Goal: Task Accomplishment & Management: Use online tool/utility

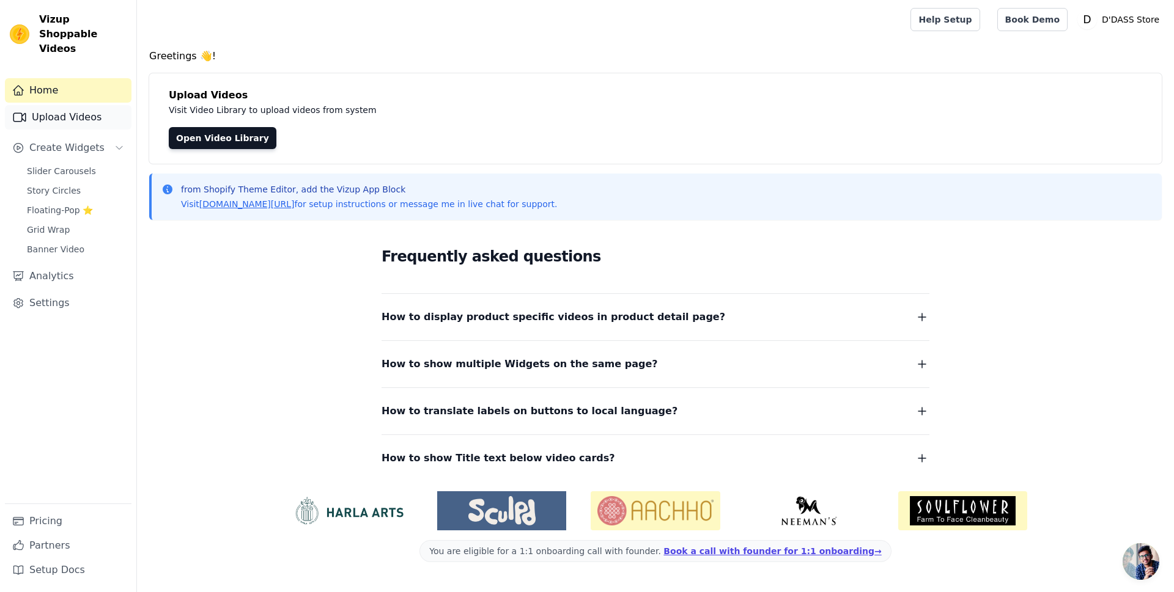
click at [64, 108] on link "Upload Videos" at bounding box center [68, 117] width 127 height 24
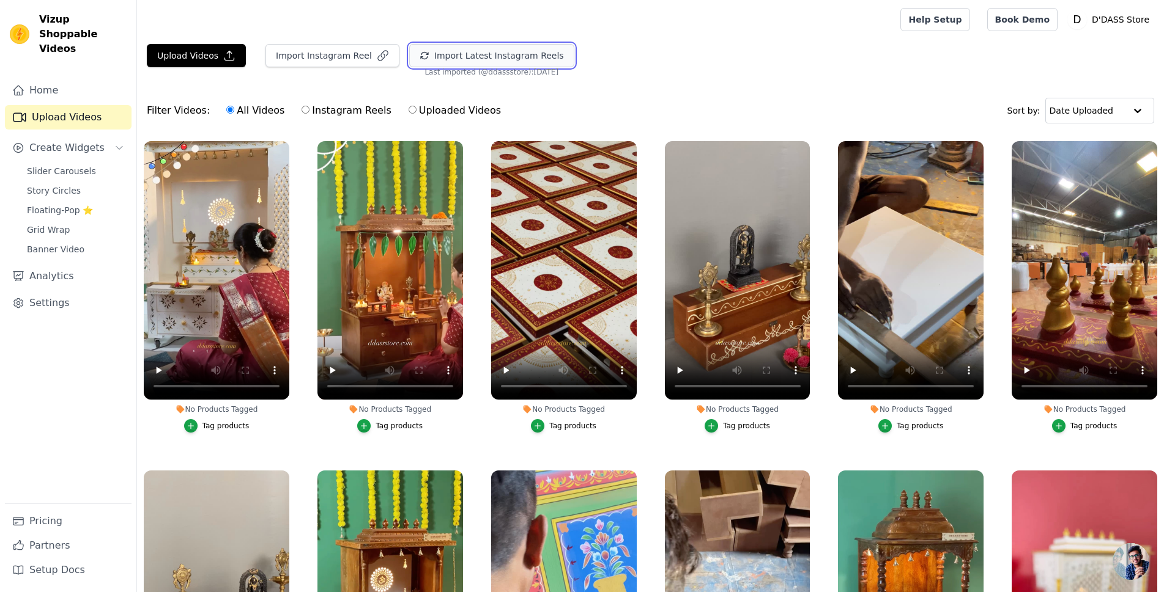
click at [524, 51] on button "Import Latest Instagram Reels" at bounding box center [491, 55] width 165 height 23
click at [558, 427] on div "Tag products" at bounding box center [572, 426] width 47 height 10
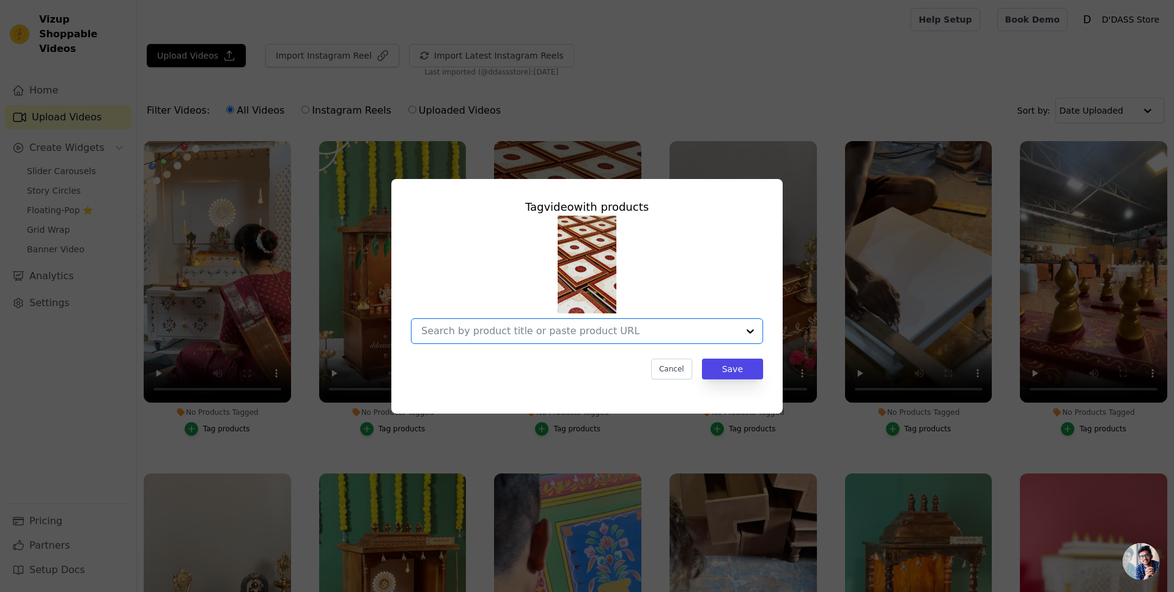
click at [713, 335] on input "No Products Tagged Tag video with products Option undefined, selected. Select i…" at bounding box center [579, 331] width 317 height 12
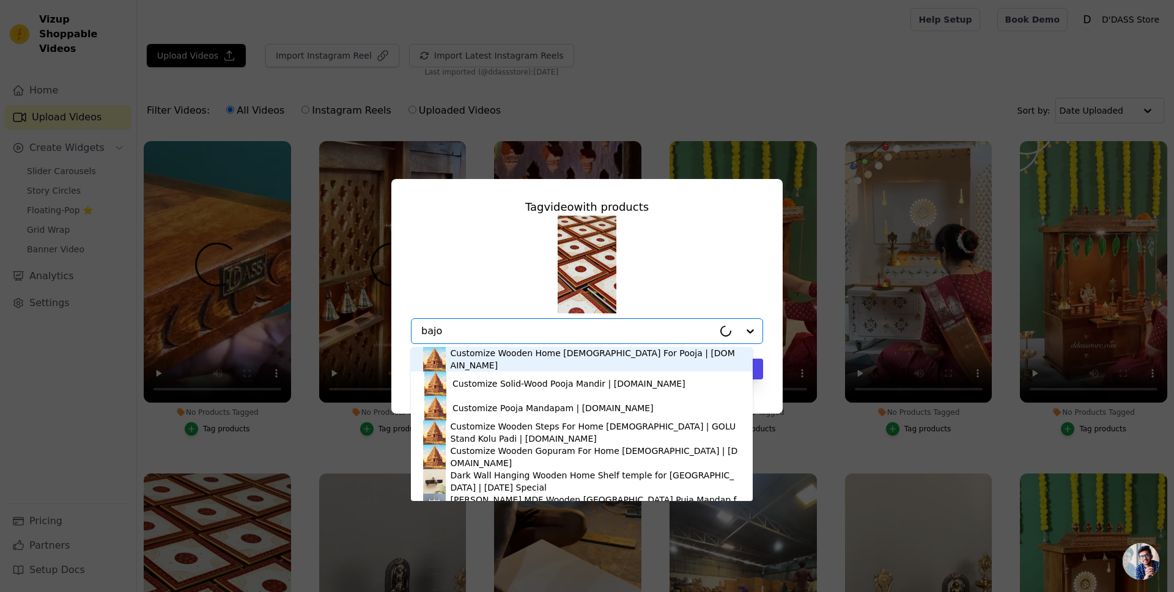
type input "bajot"
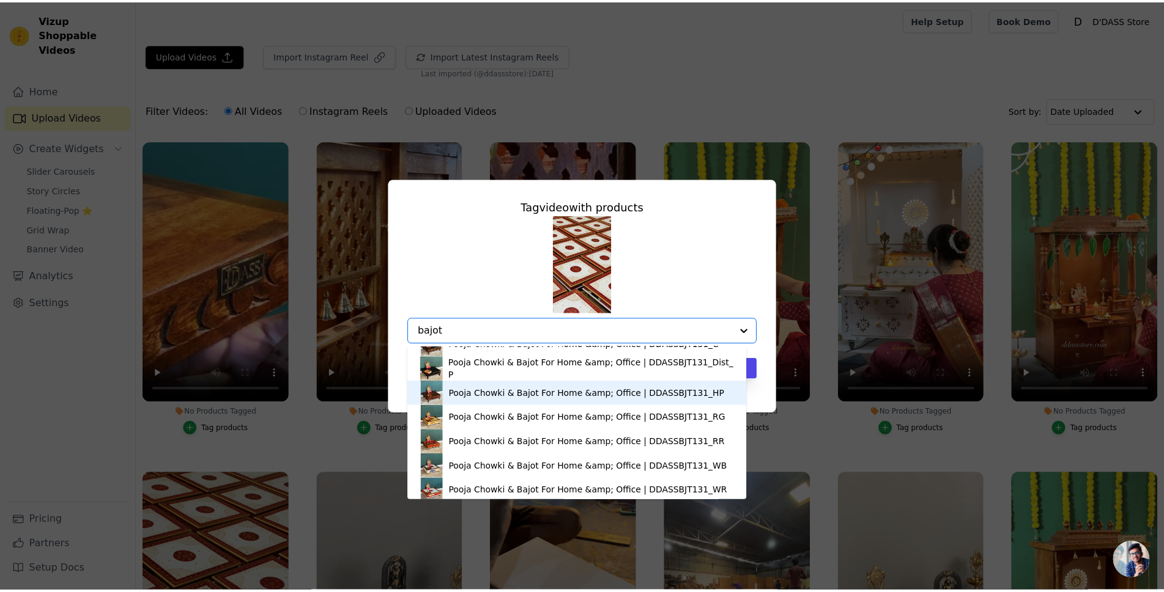
scroll to position [61, 0]
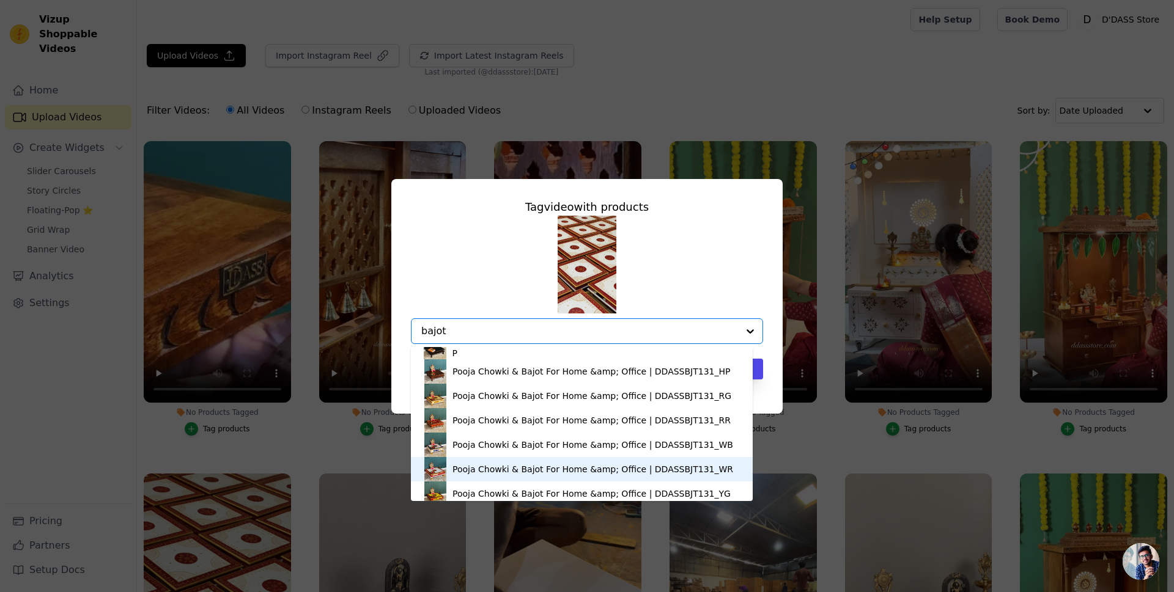
click at [555, 464] on div "Pooja Chowki & Bajot For Home &amp; Office | DDASSBJT131_WR" at bounding box center [592, 469] width 281 height 12
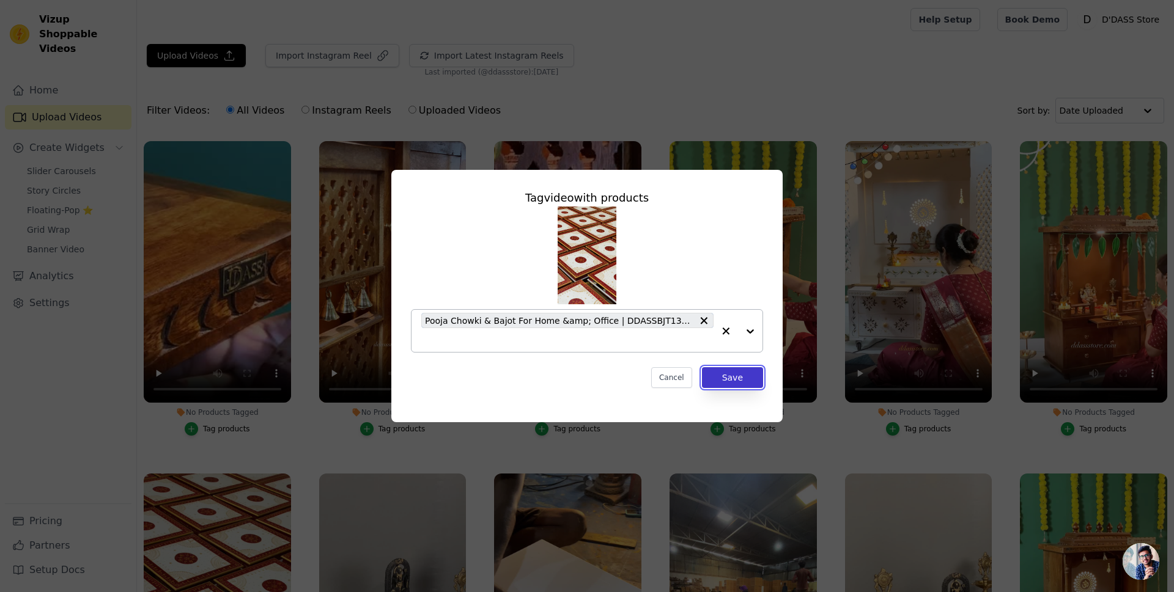
click at [742, 380] on button "Save" at bounding box center [732, 377] width 61 height 21
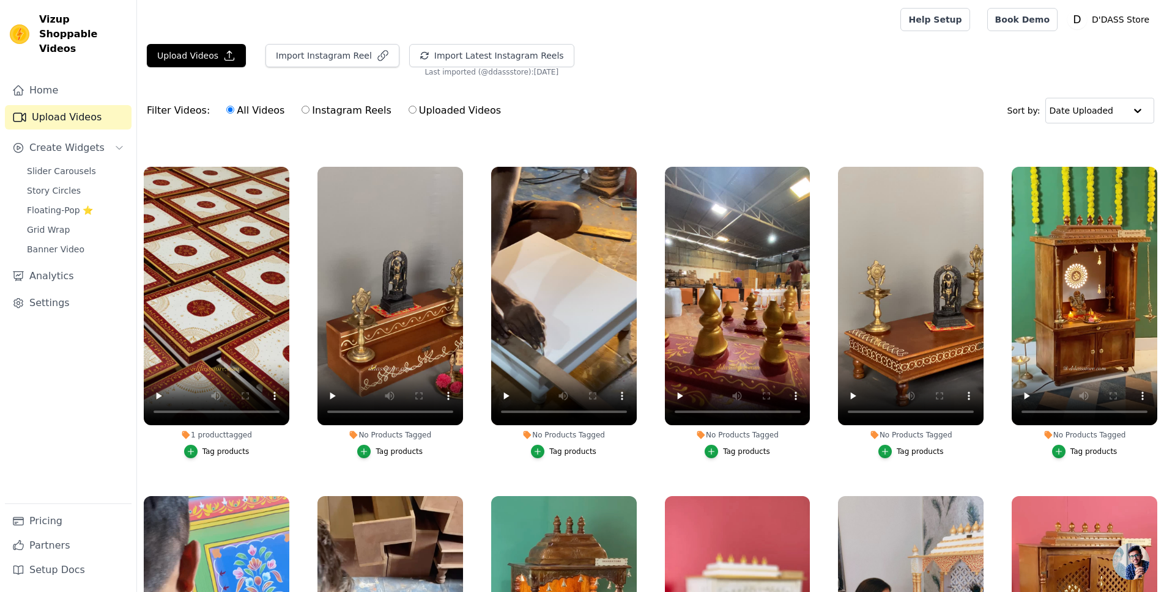
scroll to position [367, 0]
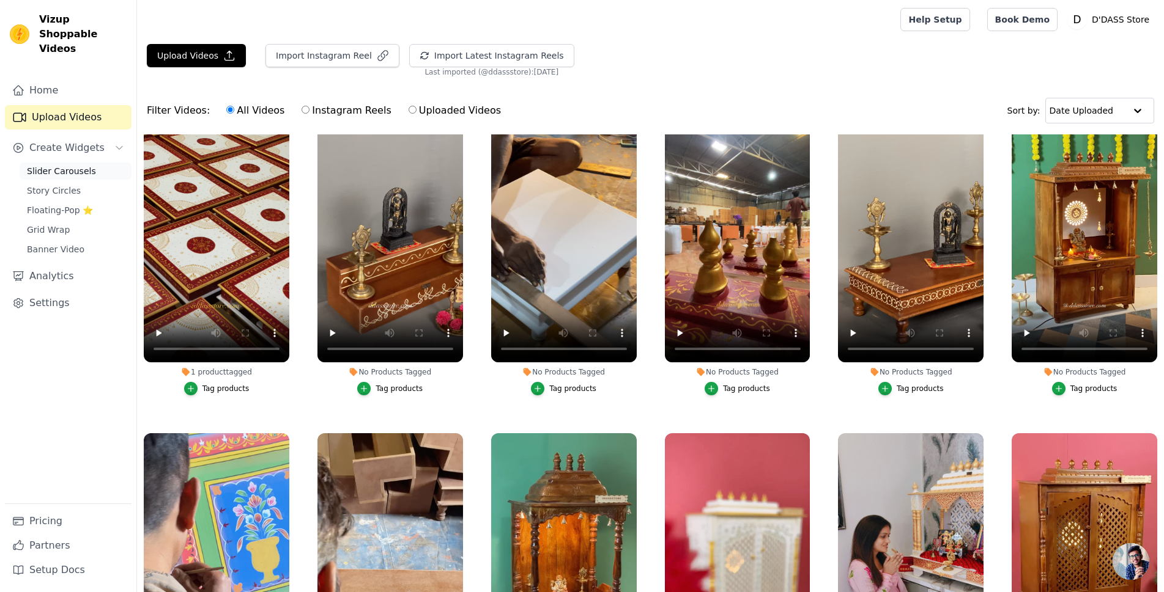
click at [59, 165] on span "Slider Carousels" at bounding box center [61, 171] width 69 height 12
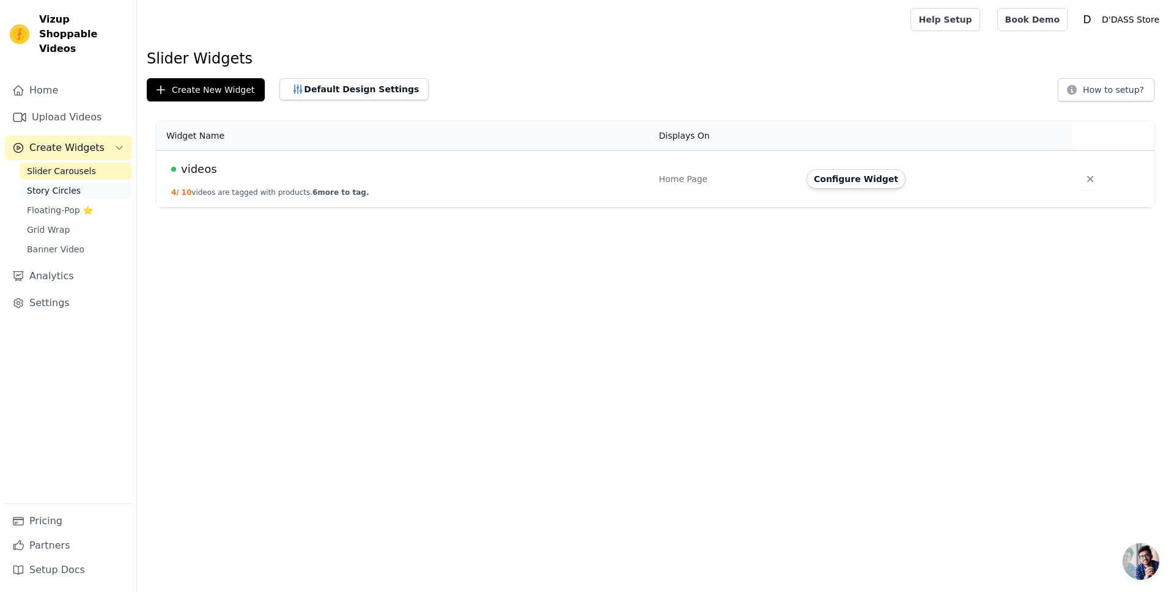
click at [39, 185] on span "Story Circles" at bounding box center [54, 191] width 54 height 12
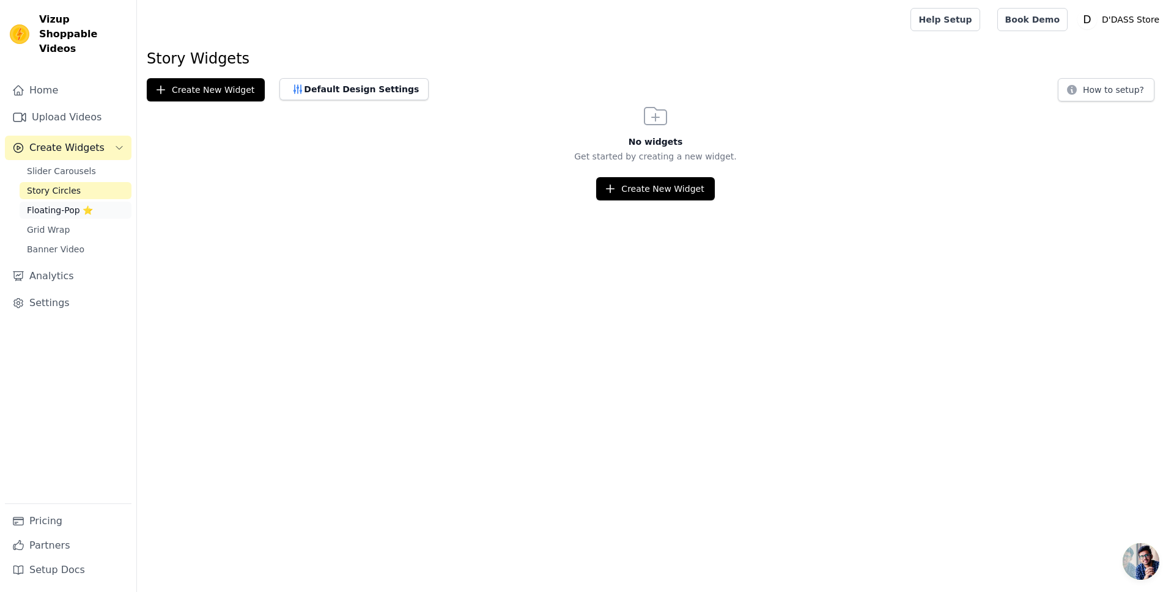
click at [39, 204] on span "Floating-Pop ⭐" at bounding box center [60, 210] width 66 height 12
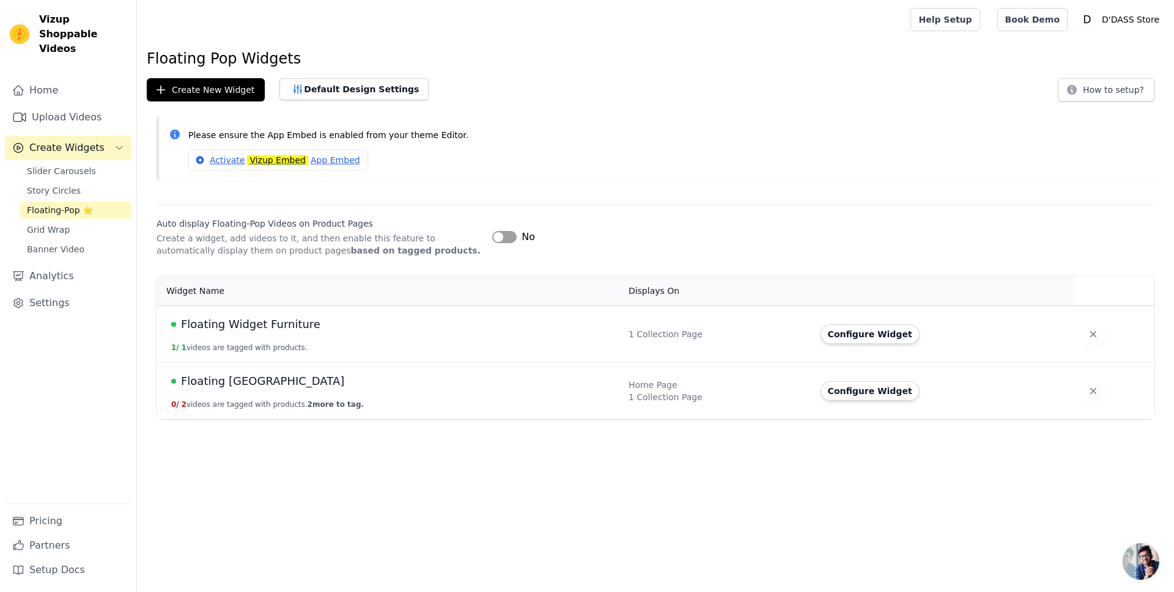
click at [202, 326] on span "Floating Widget Furniture" at bounding box center [250, 324] width 139 height 17
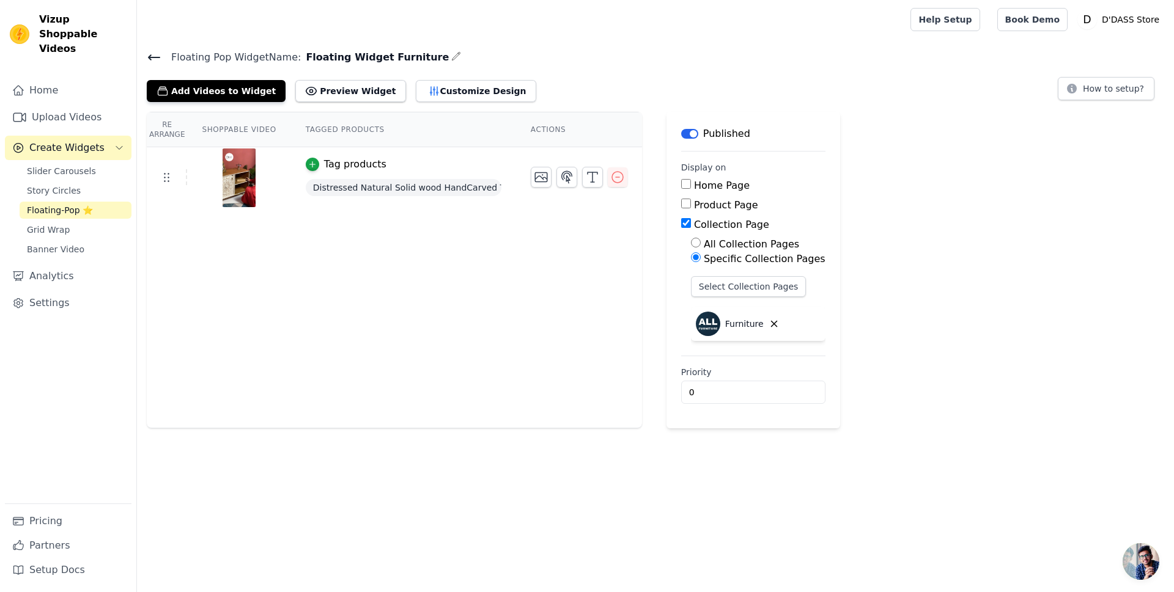
click at [150, 53] on icon at bounding box center [154, 57] width 15 height 15
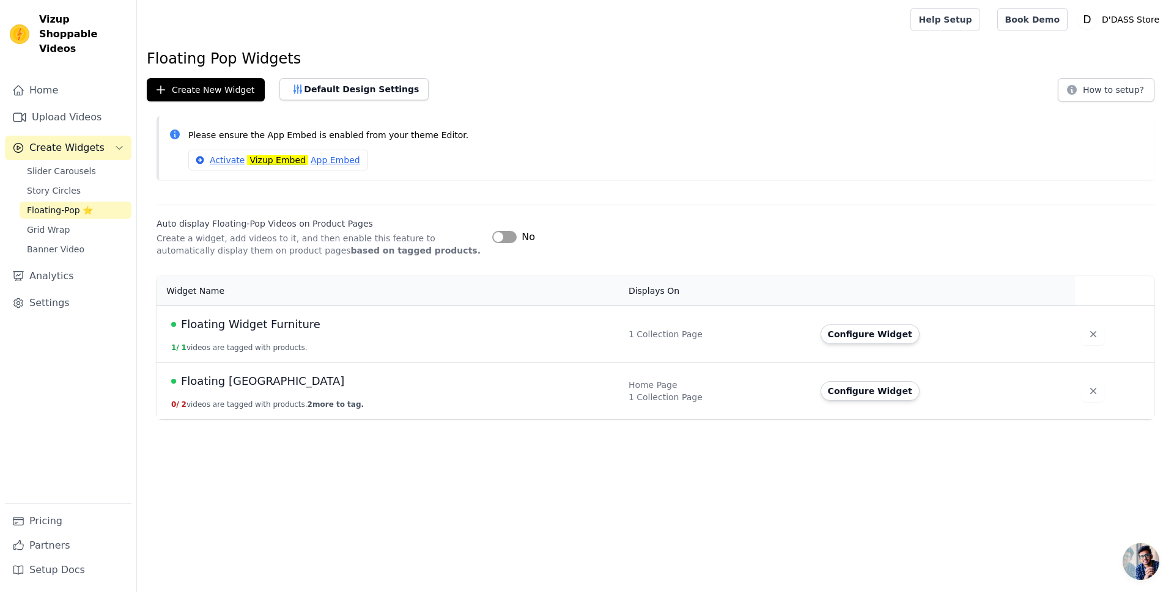
click at [268, 385] on span "Floating Widget Temple" at bounding box center [262, 381] width 163 height 17
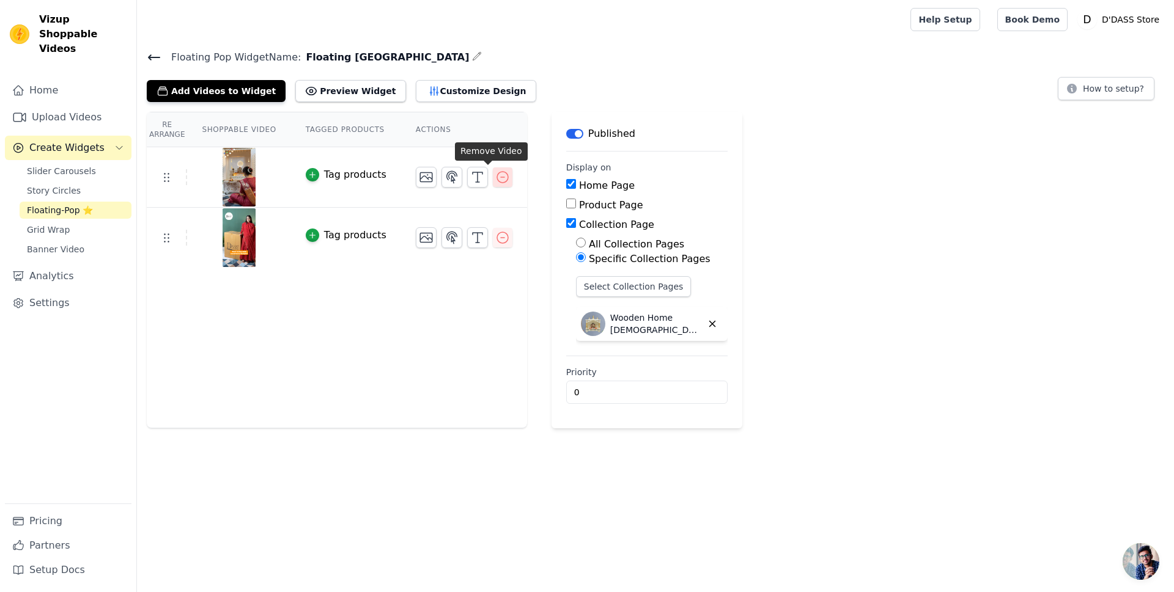
click at [495, 179] on icon "button" at bounding box center [502, 177] width 15 height 15
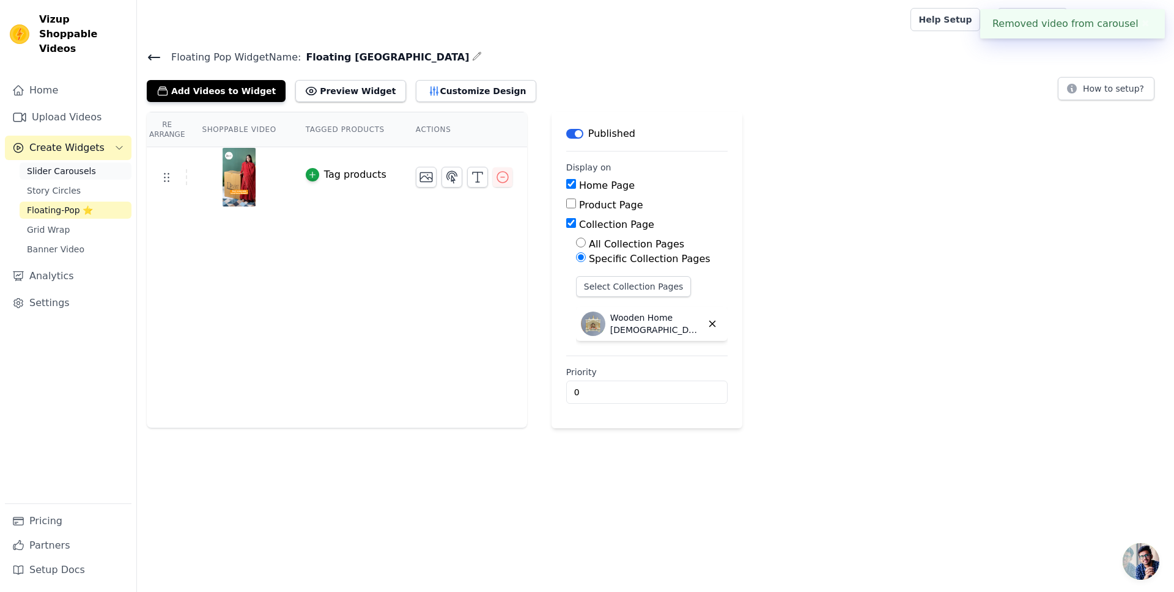
click at [75, 165] on span "Slider Carousels" at bounding box center [61, 171] width 69 height 12
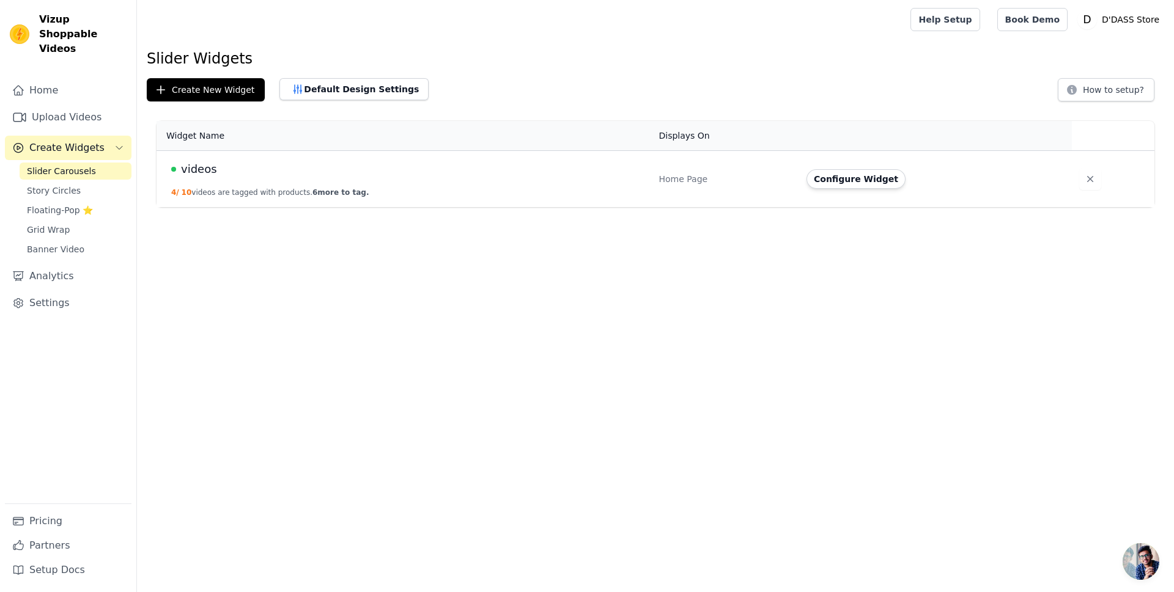
click at [235, 173] on div "videos" at bounding box center [407, 169] width 473 height 17
click at [189, 171] on span "videos" at bounding box center [199, 169] width 36 height 17
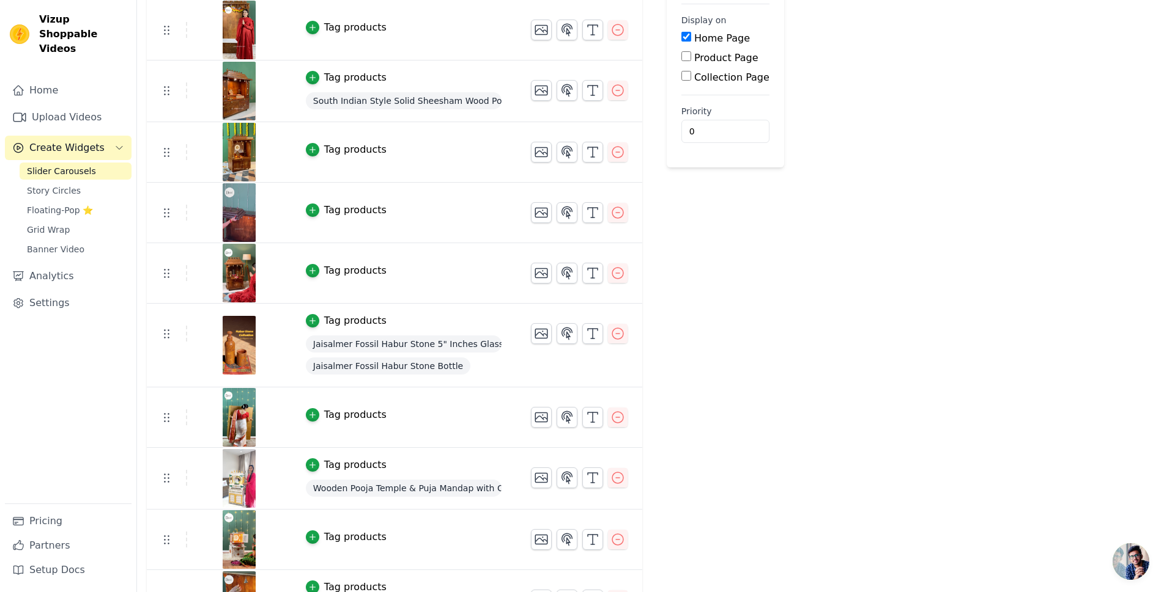
scroll to position [125, 0]
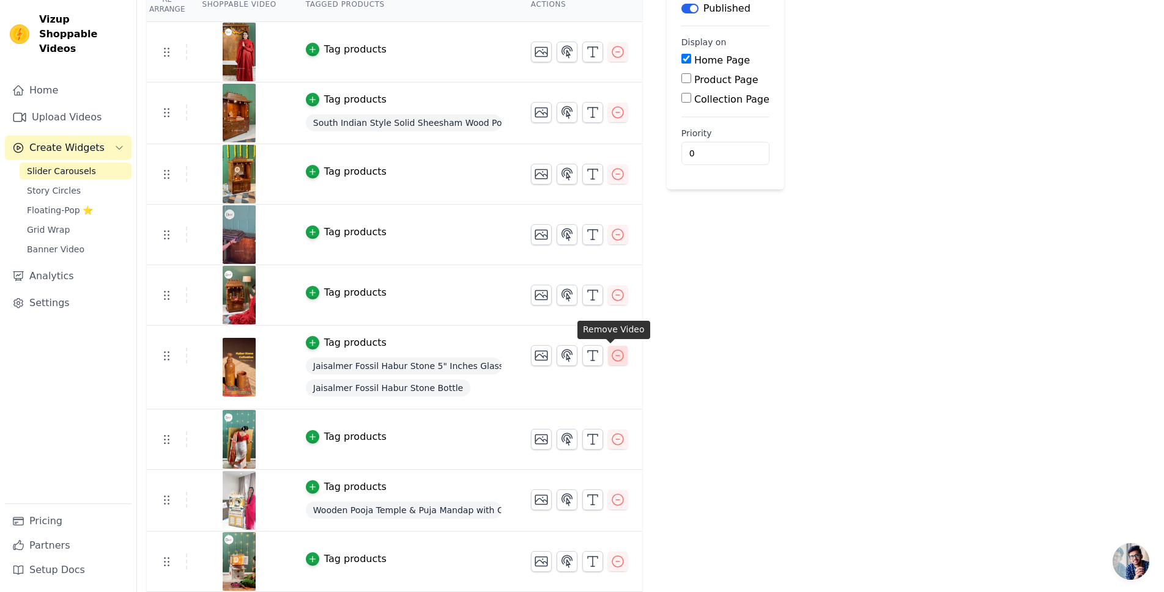
click at [611, 356] on icon "button" at bounding box center [617, 356] width 15 height 15
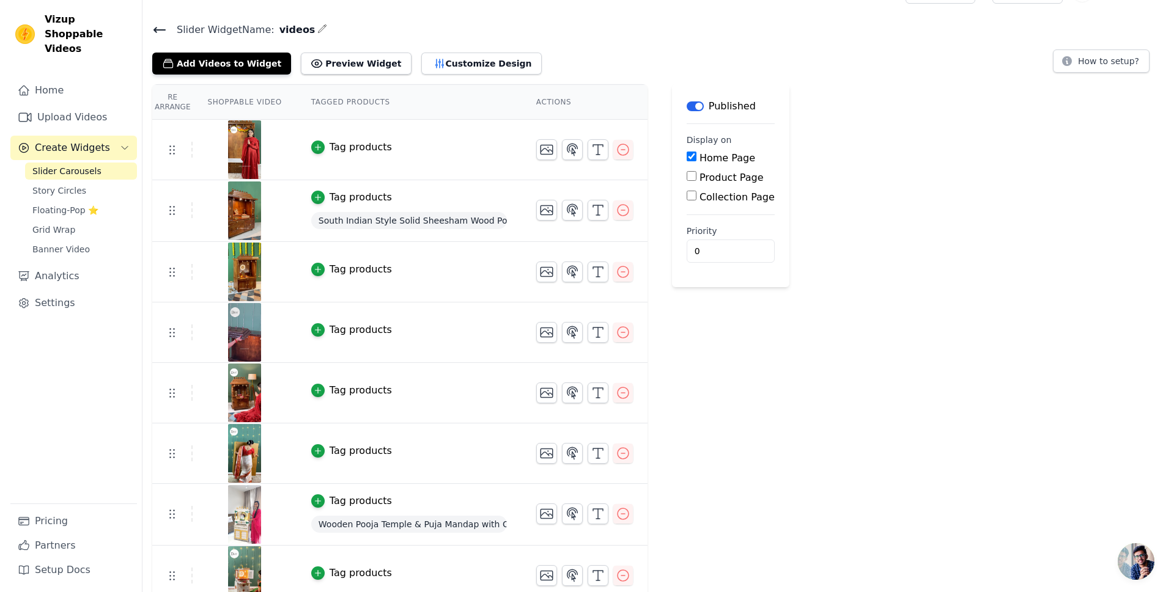
scroll to position [0, 0]
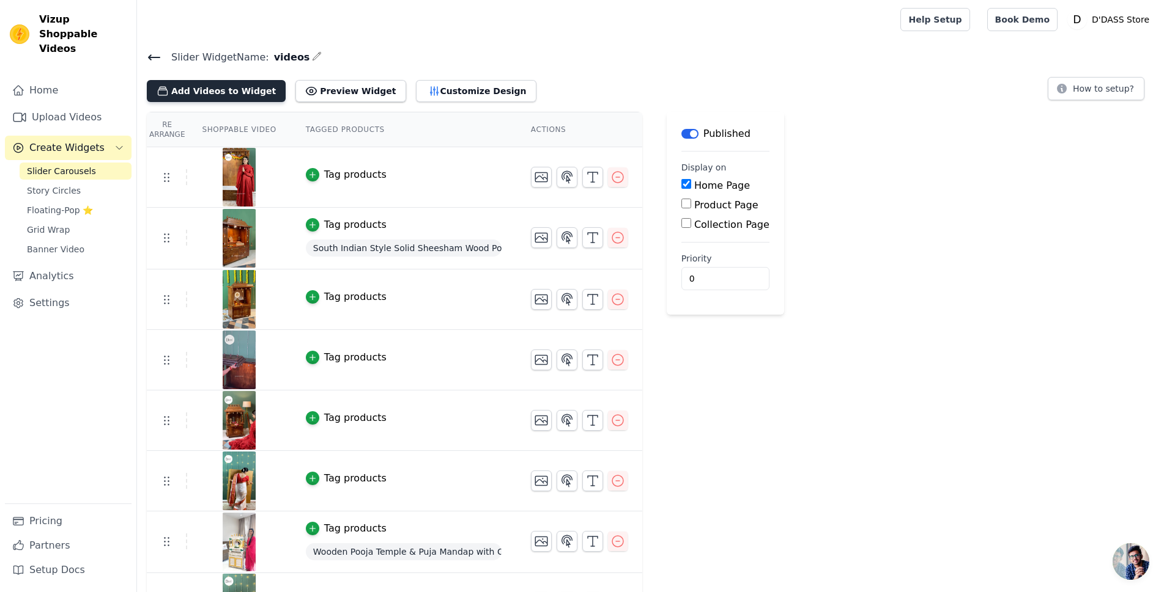
click at [220, 94] on button "Add Videos to Widget" at bounding box center [216, 91] width 139 height 22
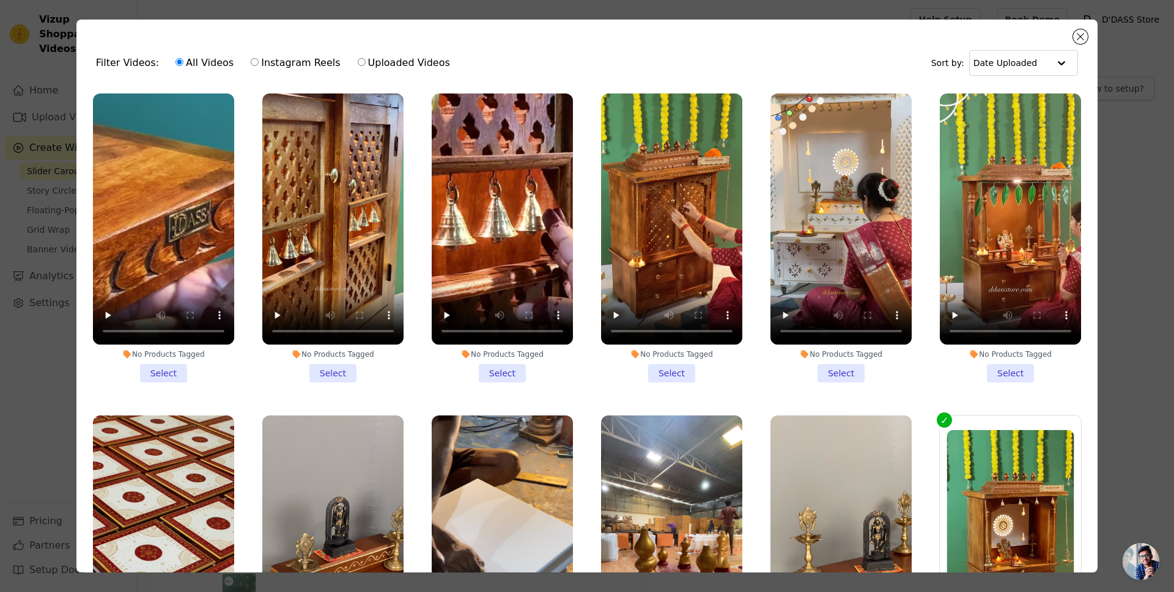
click at [657, 371] on li "No Products Tagged Select" at bounding box center [671, 238] width 141 height 289
click at [0, 0] on input "No Products Tagged Select" at bounding box center [0, 0] width 0 height 0
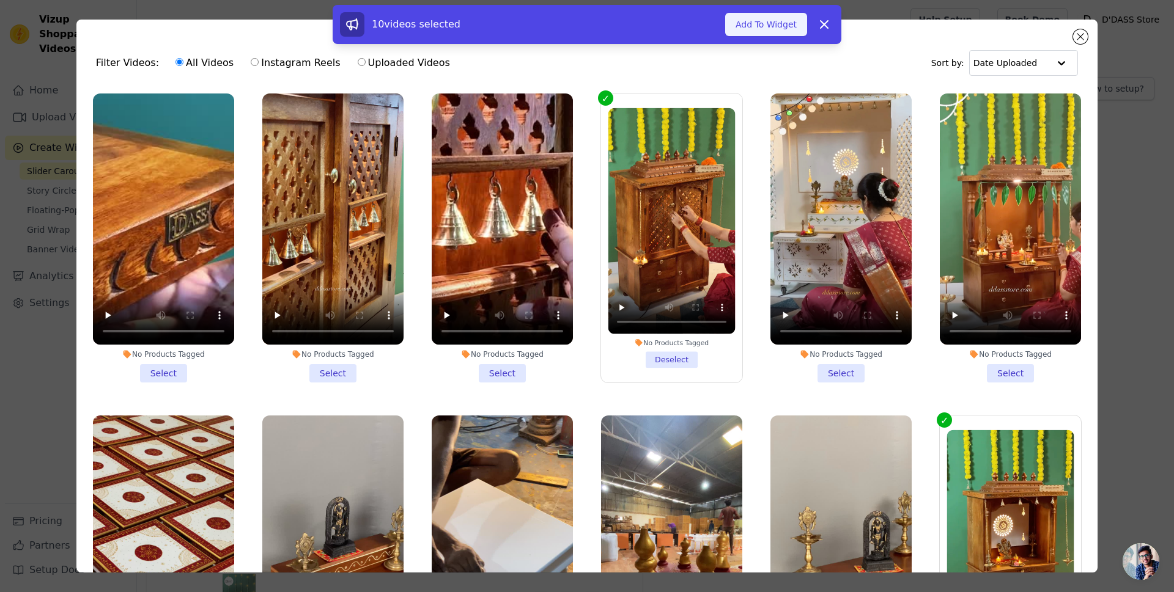
click at [772, 21] on button "Add To Widget" at bounding box center [766, 24] width 82 height 23
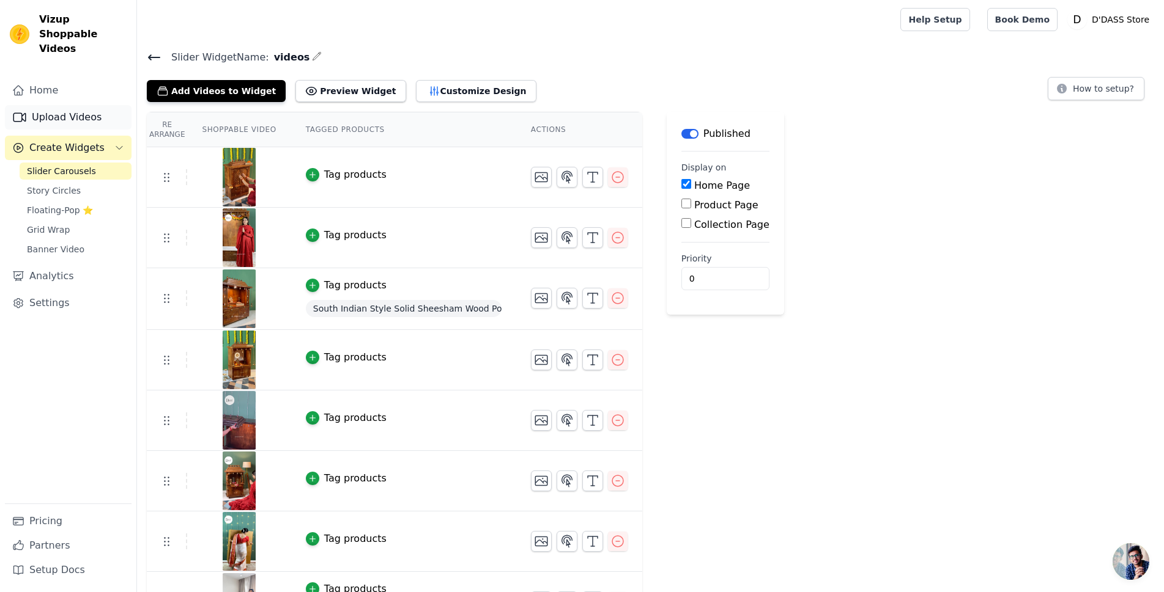
click at [51, 107] on link "Upload Videos" at bounding box center [68, 117] width 127 height 24
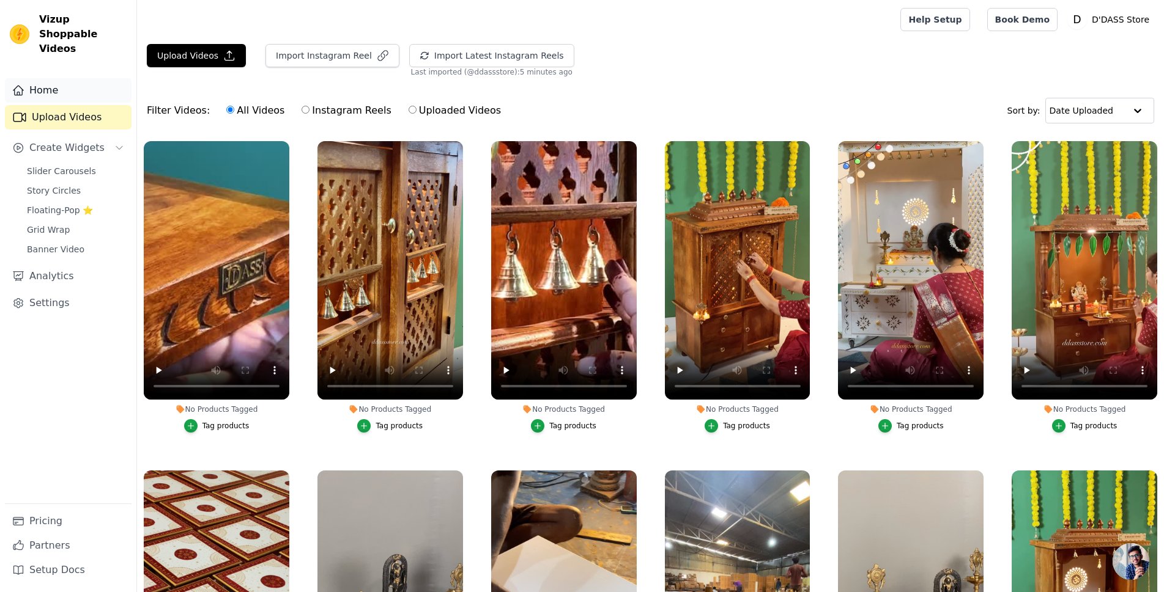
click at [63, 78] on link "Home" at bounding box center [68, 90] width 127 height 24
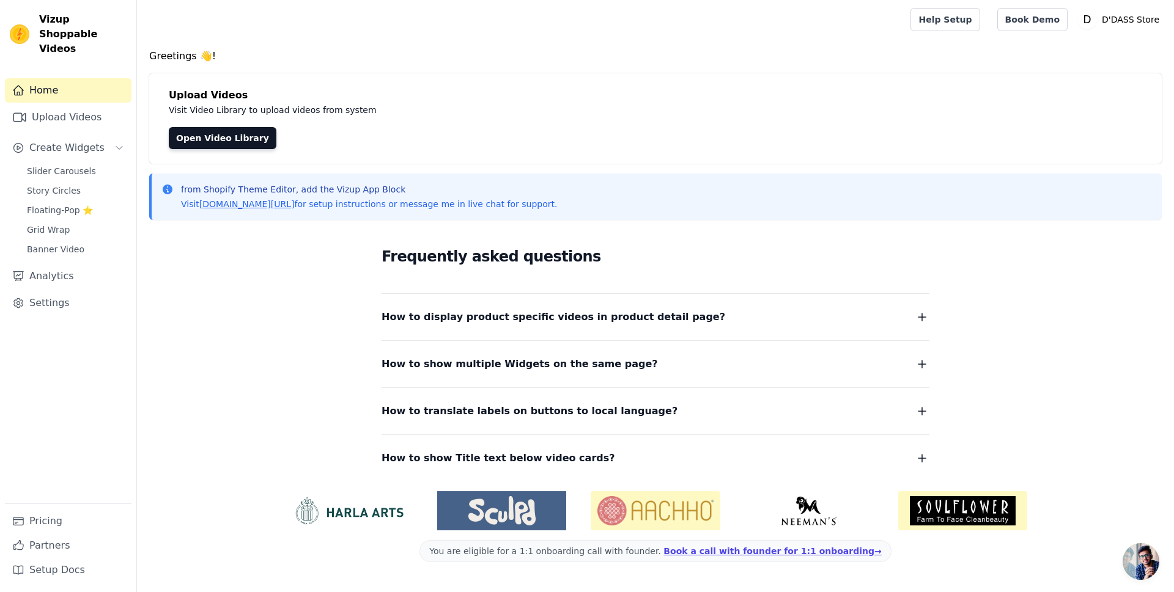
click at [463, 314] on span "How to display product specific videos in product detail page?" at bounding box center [554, 317] width 344 height 17
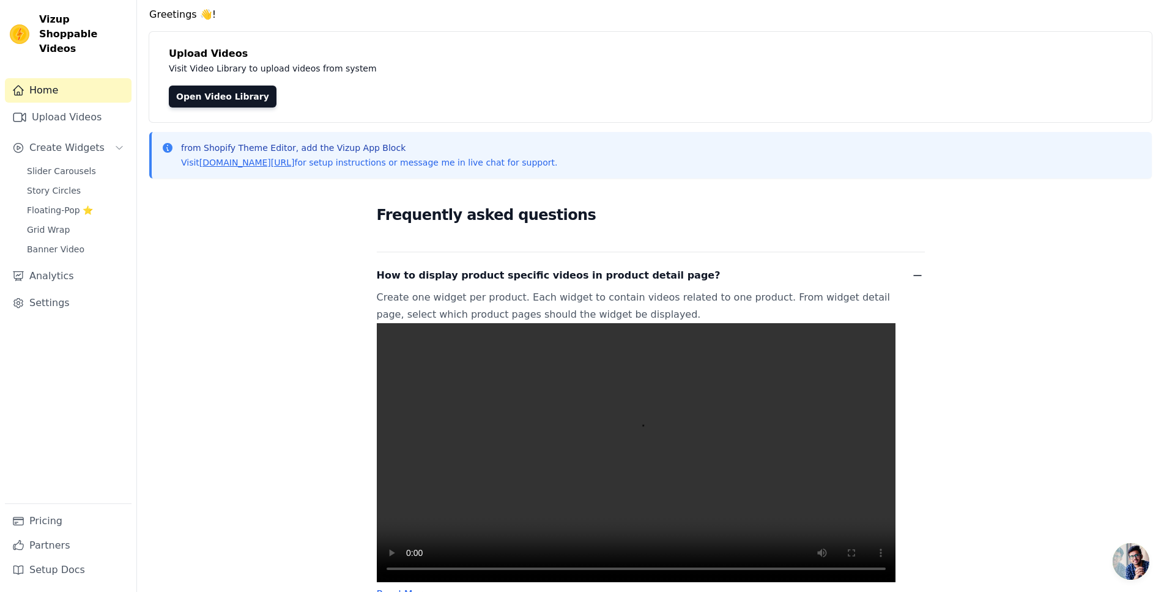
scroll to position [183, 0]
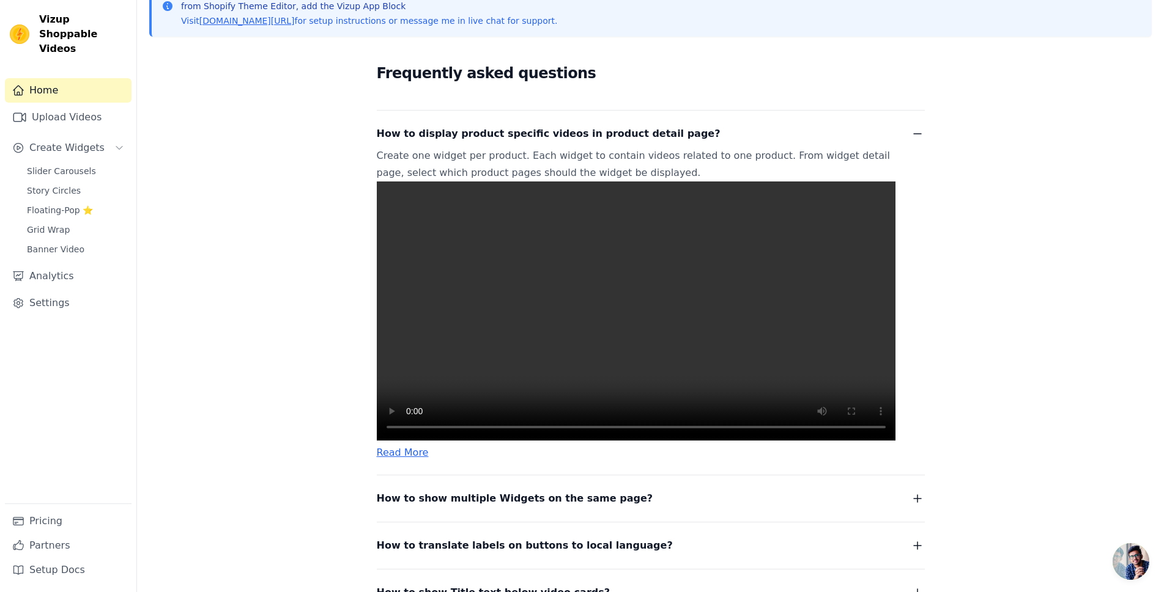
click at [531, 136] on span "How to display product specific videos in product detail page?" at bounding box center [549, 133] width 344 height 17
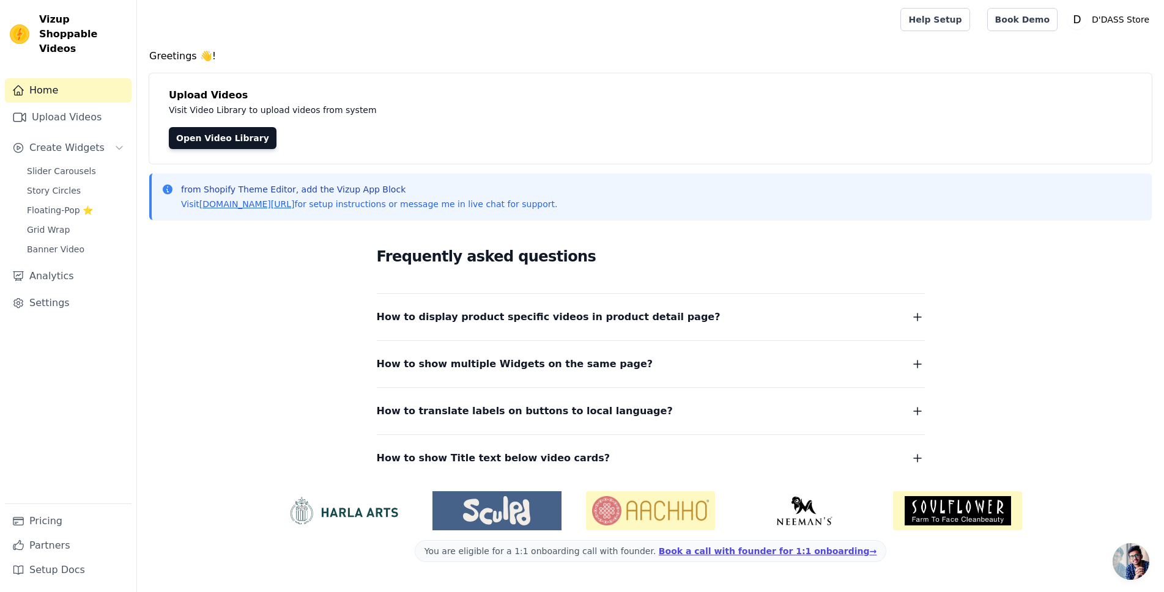
scroll to position [0, 0]
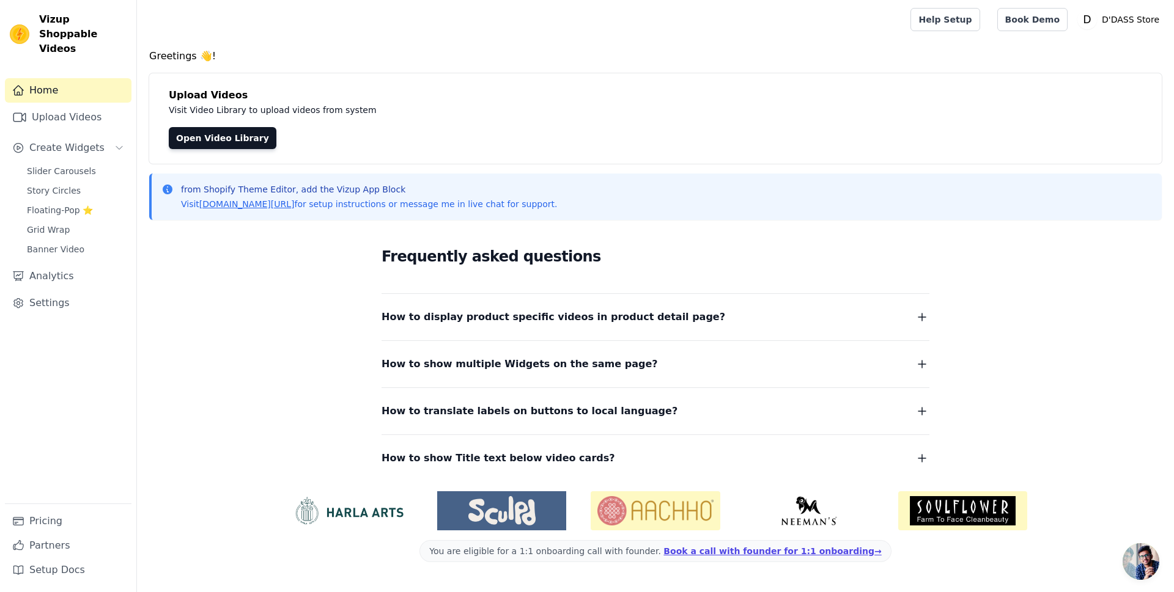
click at [538, 366] on span "How to show multiple Widgets on the same page?" at bounding box center [520, 364] width 276 height 17
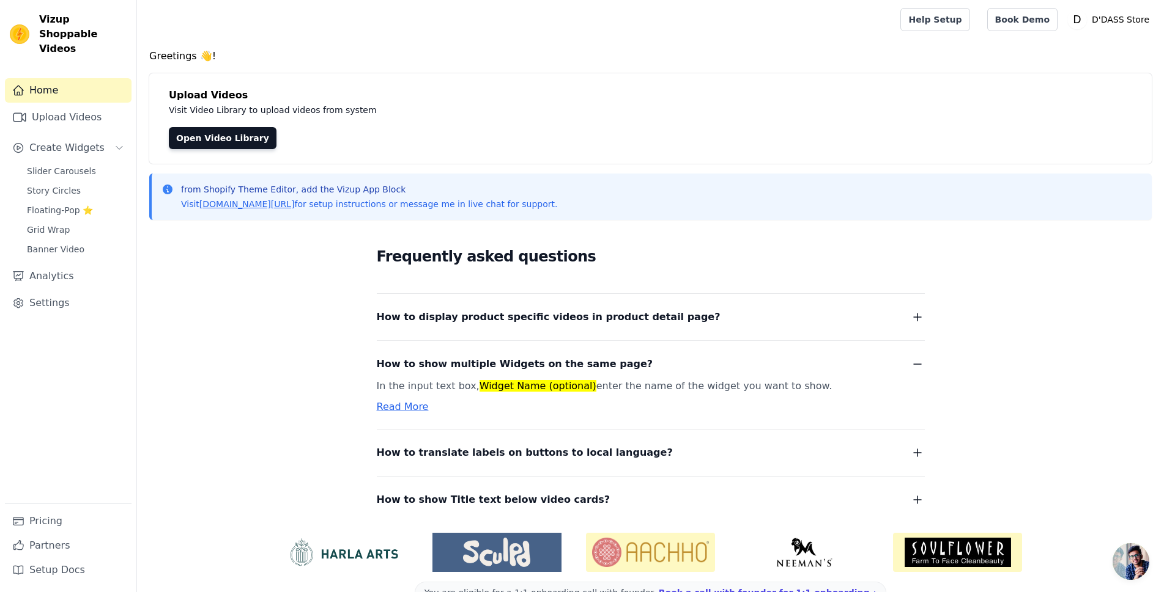
click at [538, 366] on span "How to show multiple Widgets on the same page?" at bounding box center [515, 364] width 276 height 17
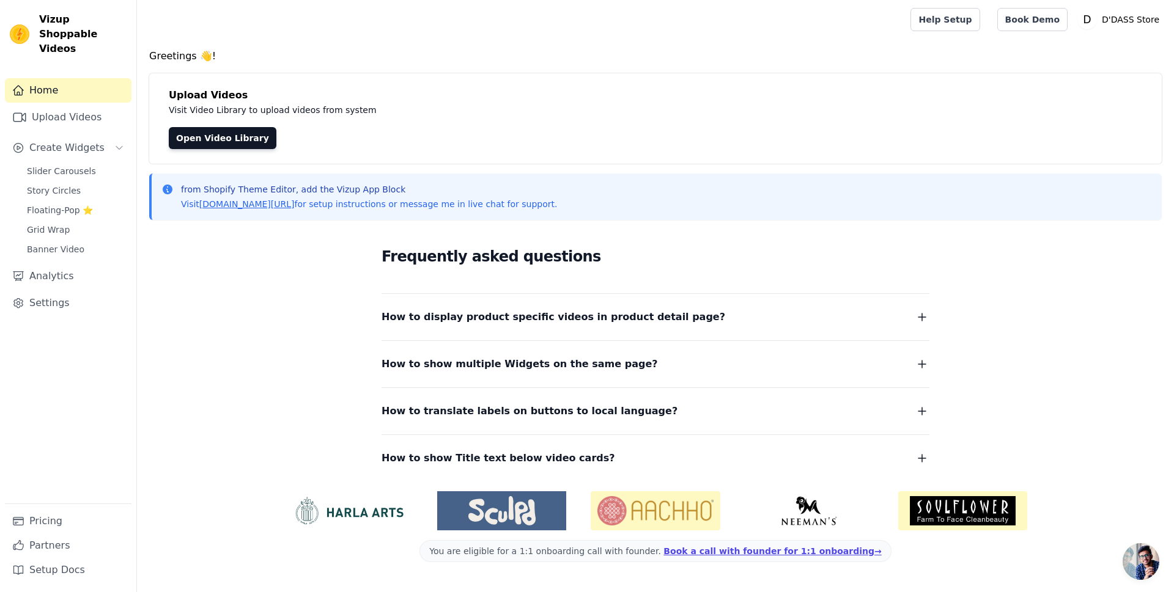
click at [546, 413] on span "How to translate labels on buttons to local language?" at bounding box center [530, 411] width 296 height 17
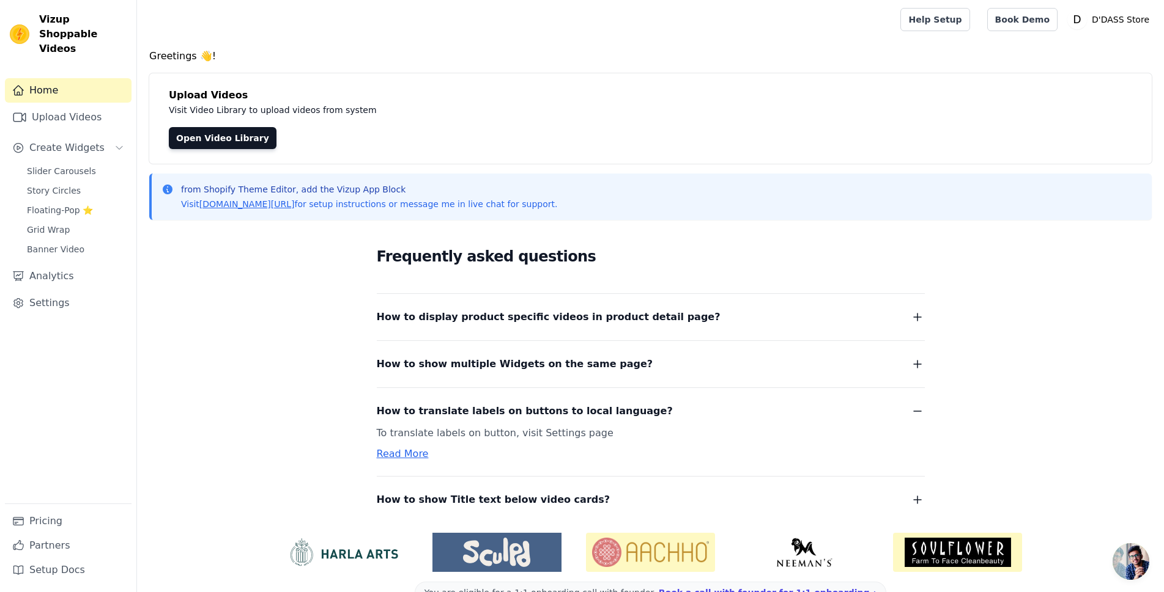
click at [546, 413] on span "How to translate labels on buttons to local language?" at bounding box center [525, 411] width 296 height 17
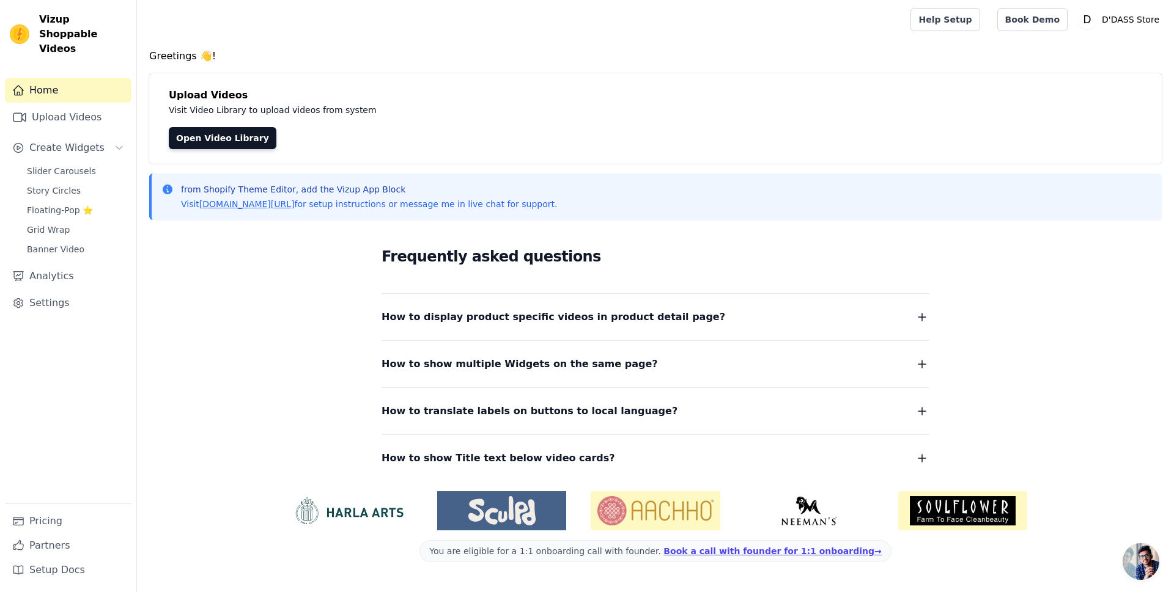
click at [548, 456] on span "How to show Title text below video cards?" at bounding box center [499, 458] width 234 height 17
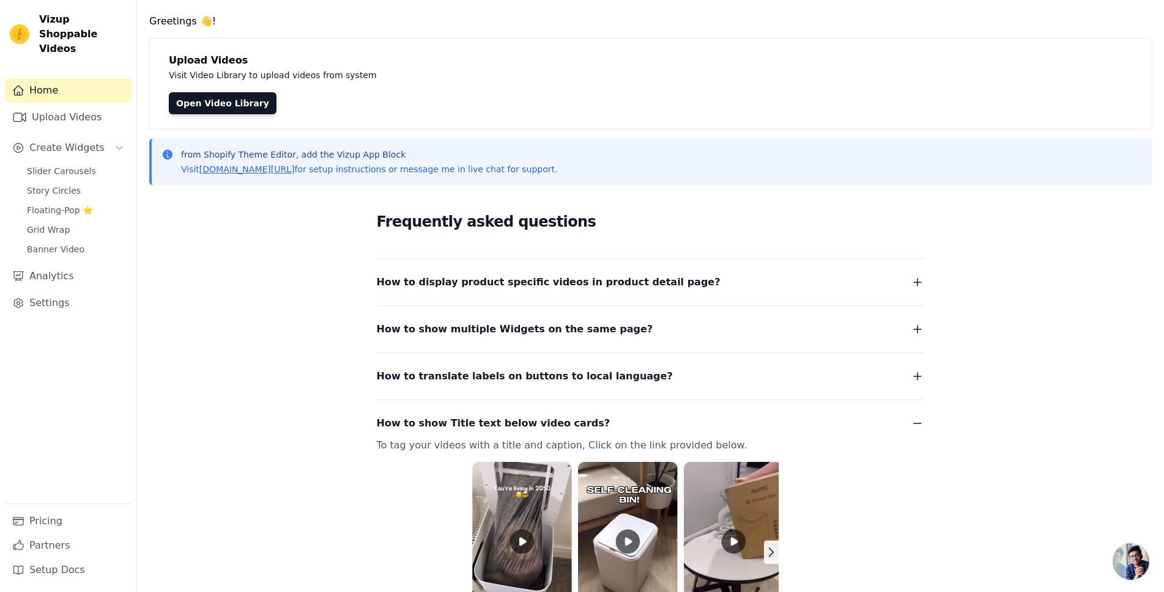
scroll to position [226, 0]
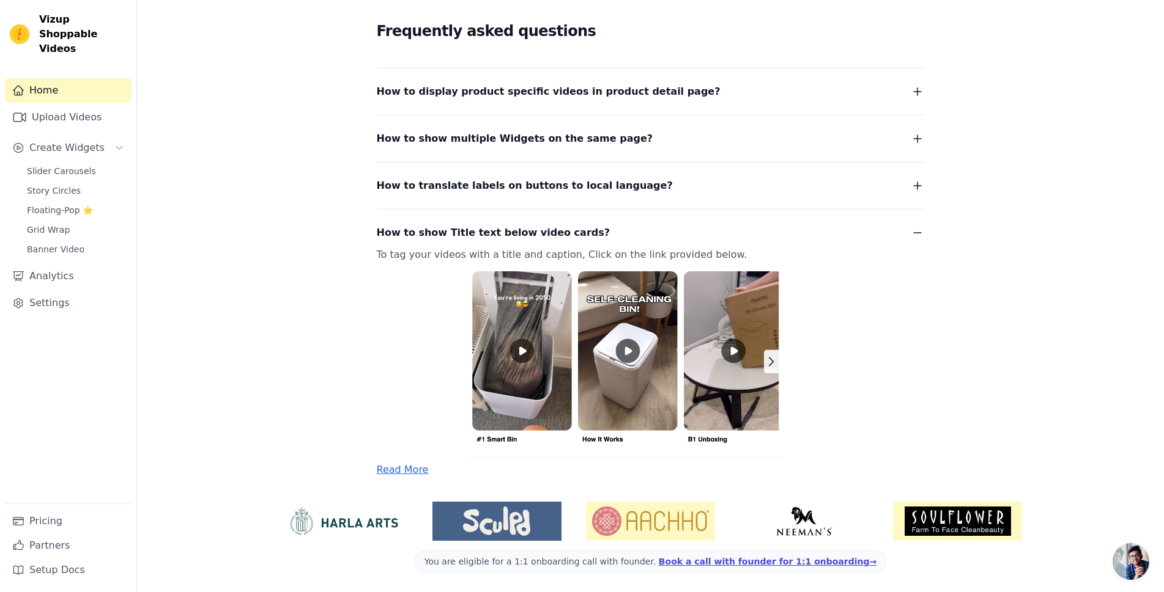
click at [772, 358] on img at bounding box center [636, 361] width 519 height 194
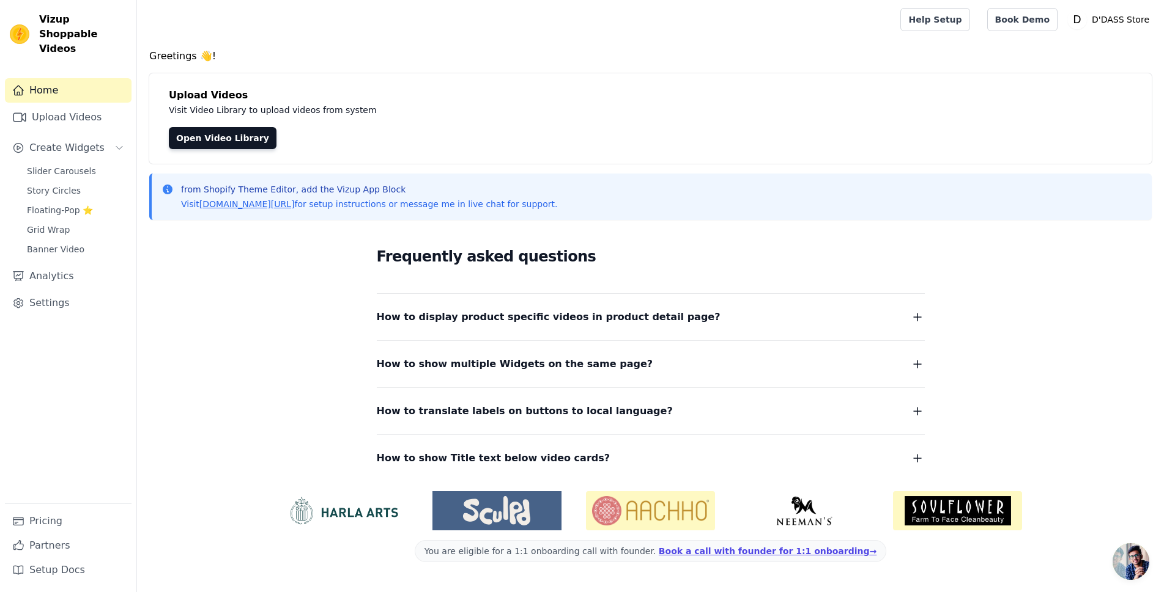
scroll to position [0, 0]
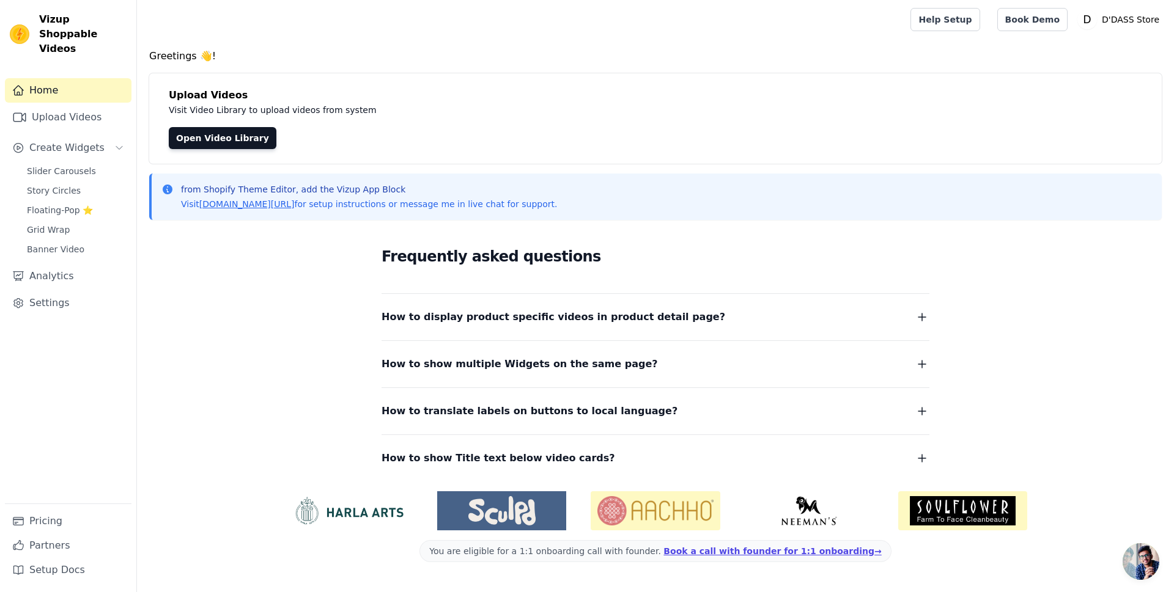
click at [516, 451] on span "How to show Title text below video cards?" at bounding box center [499, 458] width 234 height 17
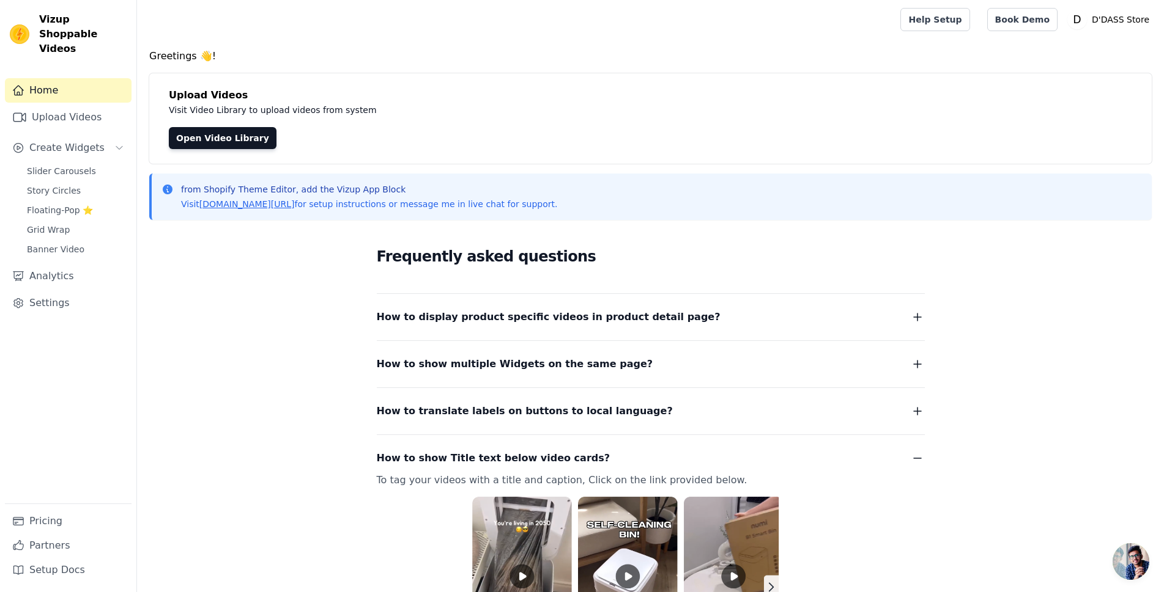
scroll to position [226, 0]
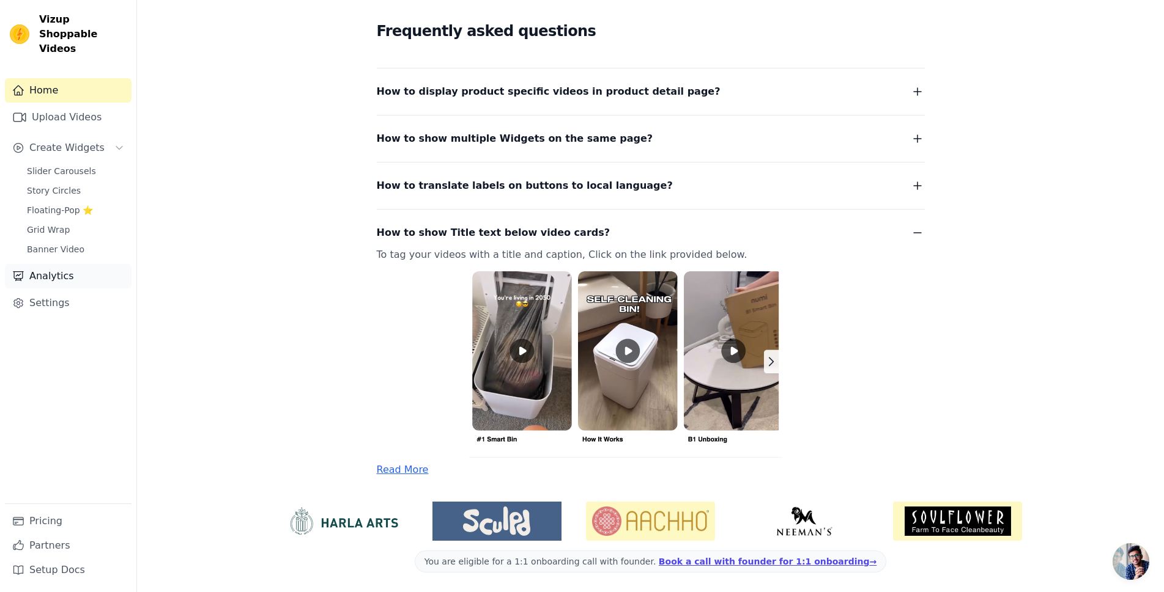
click at [49, 268] on link "Analytics" at bounding box center [68, 276] width 127 height 24
